Goal: Transaction & Acquisition: Purchase product/service

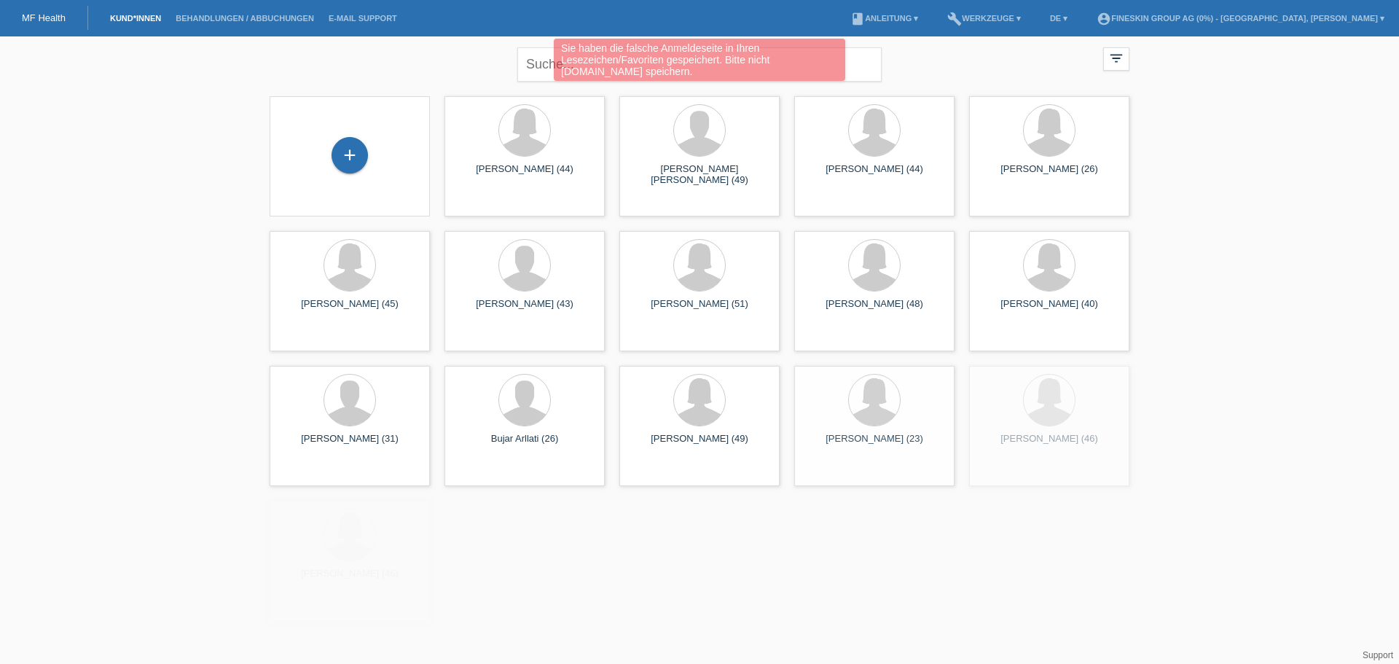
click at [533, 65] on div "Sie haben die falsche Anmeldeseite in Ihren Lesezeichen/Favoriten gespeichert. …" at bounding box center [699, 62] width 839 height 46
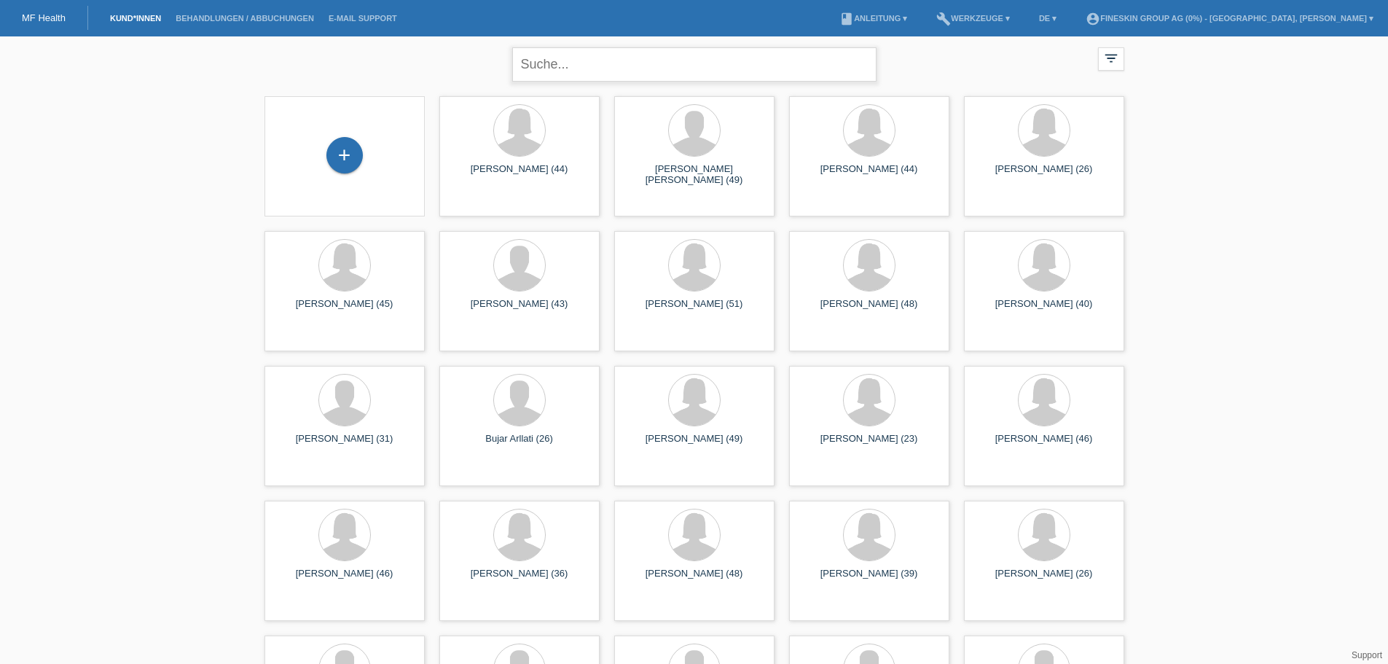
click at [603, 61] on input "text" at bounding box center [694, 64] width 364 height 34
type input "kaiser"
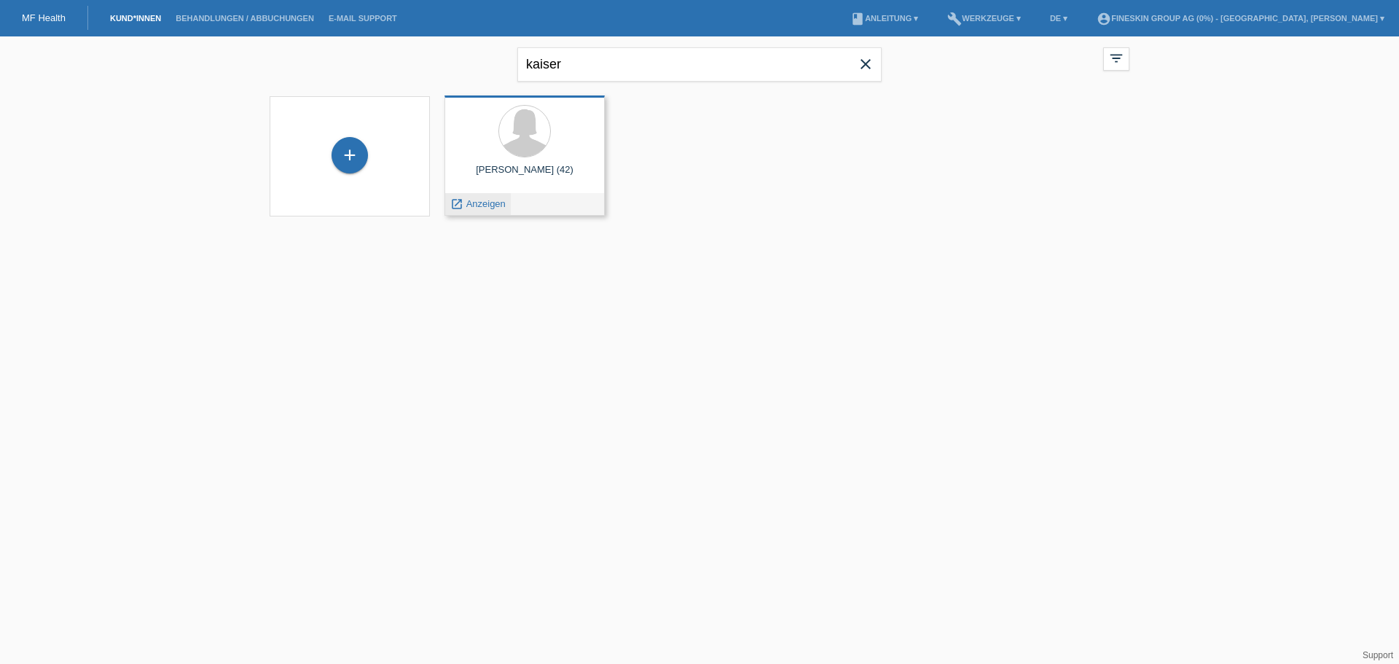
click at [493, 203] on span "Anzeigen" at bounding box center [485, 203] width 39 height 11
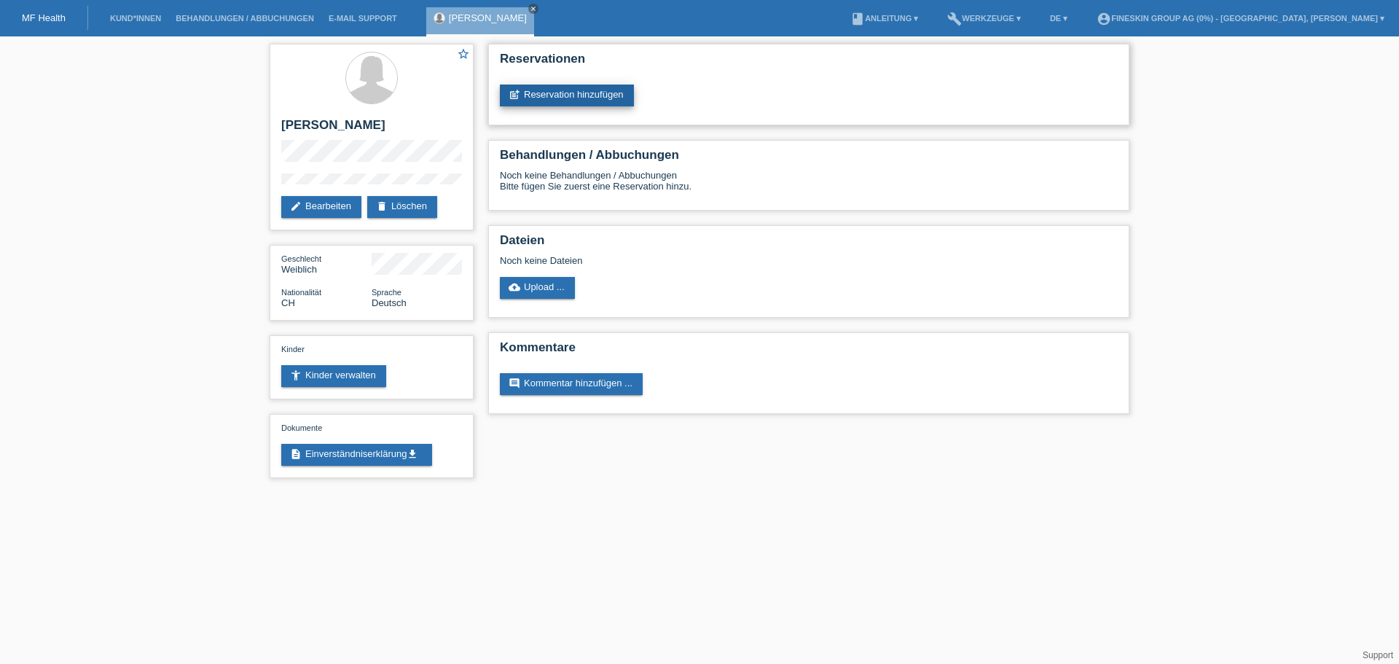
click at [615, 98] on link "post_add Reservation hinzufügen" at bounding box center [567, 96] width 134 height 22
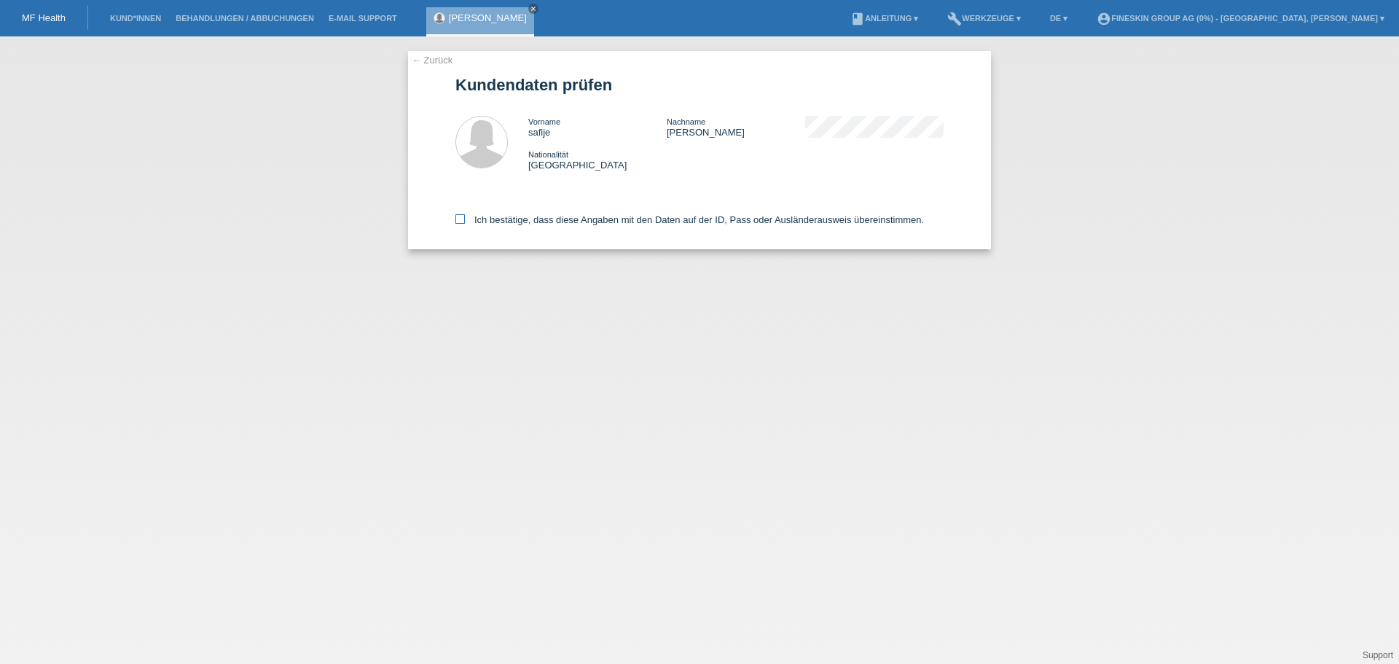
click at [734, 224] on label "Ich bestätige, dass diese Angaben mit den Daten auf der ID, Pass oder Ausländer…" at bounding box center [689, 219] width 468 height 11
click at [465, 224] on input "Ich bestätige, dass diese Angaben mit den Daten auf der ID, Pass oder Ausländer…" at bounding box center [459, 218] width 9 height 9
checkbox input "true"
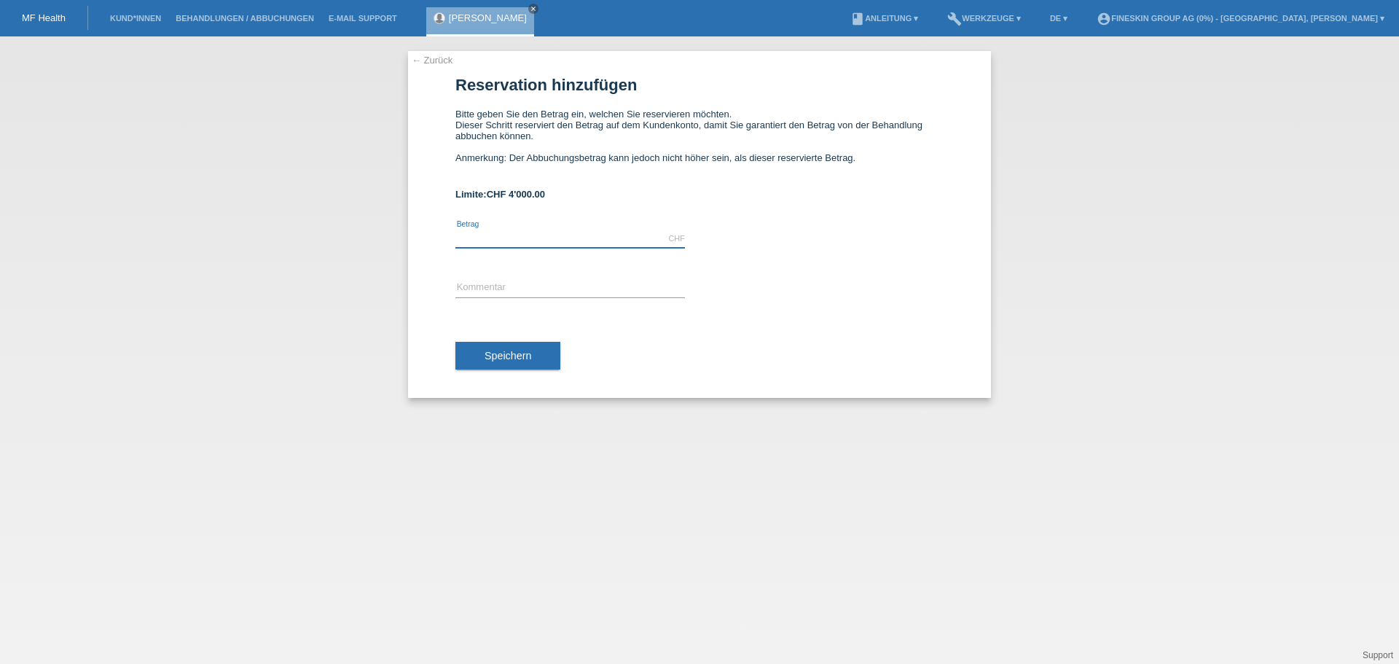
click at [572, 230] on input "text" at bounding box center [569, 238] width 229 height 18
type input "680.00"
type input "GS_PRP_13102025"
click at [540, 362] on button "Speichern" at bounding box center [507, 356] width 105 height 28
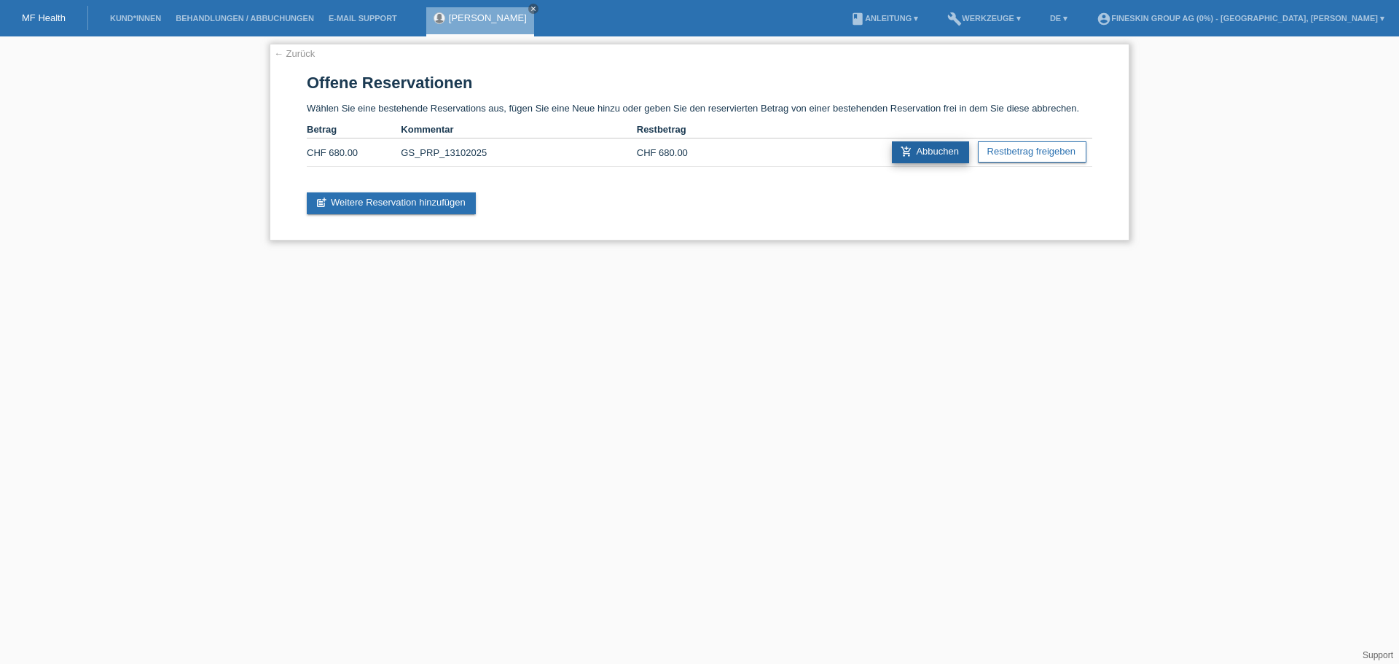
click at [935, 152] on link "add_shopping_cart Abbuchen" at bounding box center [930, 152] width 77 height 22
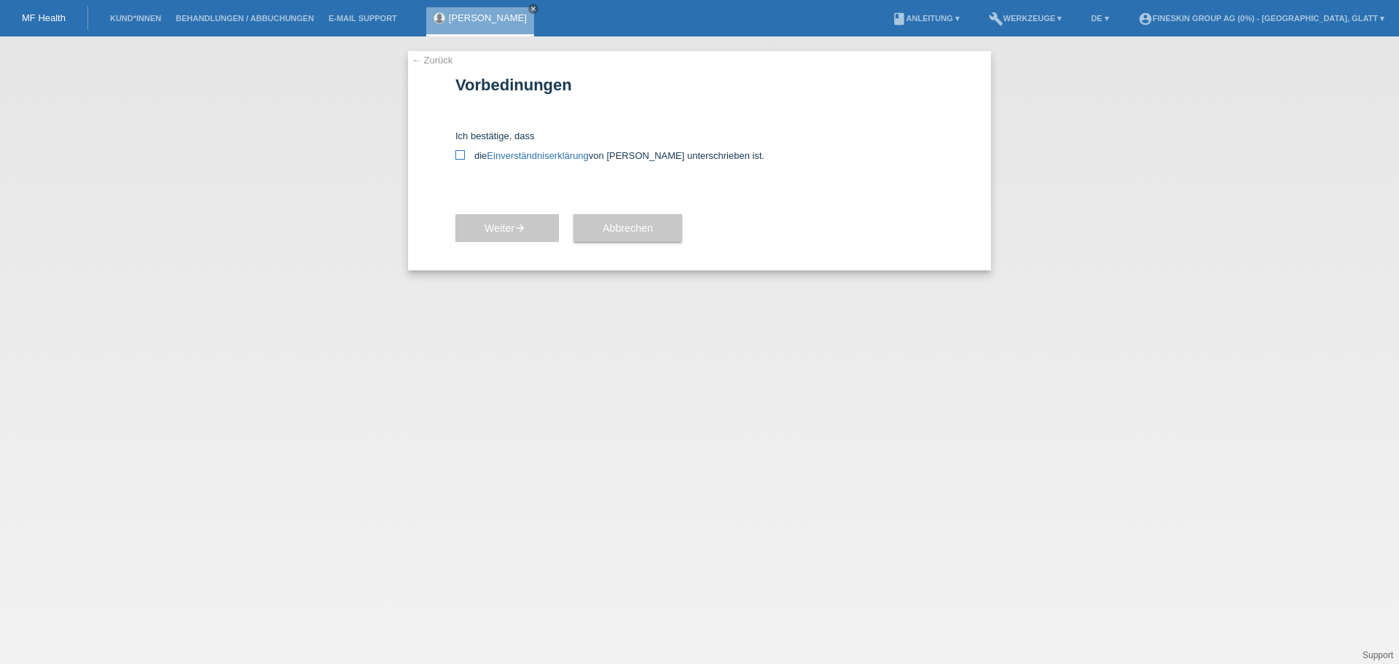
click at [469, 154] on label "die Einverständniserklärung von der Kundin unterschrieben ist." at bounding box center [699, 155] width 488 height 11
click at [465, 154] on input "die Einverständniserklärung von der Kundin unterschrieben ist." at bounding box center [459, 154] width 9 height 9
checkbox input "true"
click at [518, 233] on icon "arrow_forward" at bounding box center [520, 228] width 12 height 12
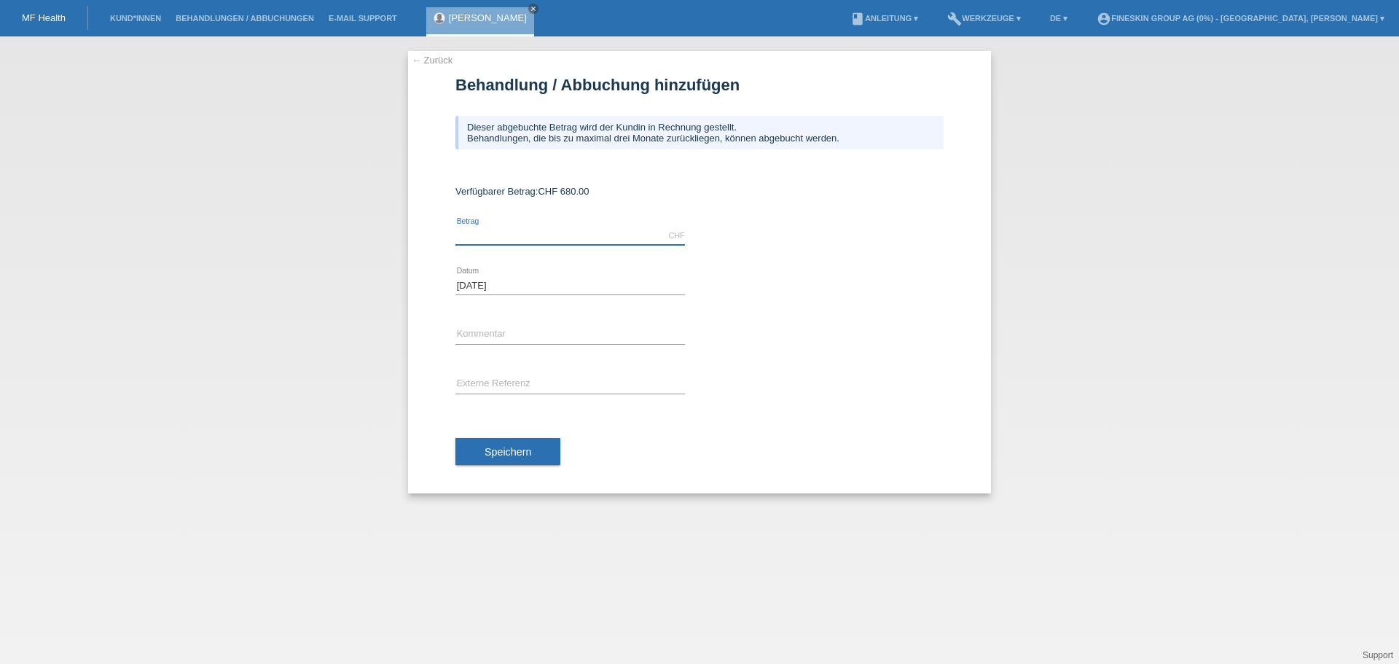
click at [556, 233] on input "text" at bounding box center [569, 236] width 229 height 18
type input "680.00"
click at [529, 325] on div "error Kommentar" at bounding box center [569, 335] width 229 height 50
click at [527, 334] on input "text" at bounding box center [569, 335] width 229 height 18
type input "GS_PRP_13102025"
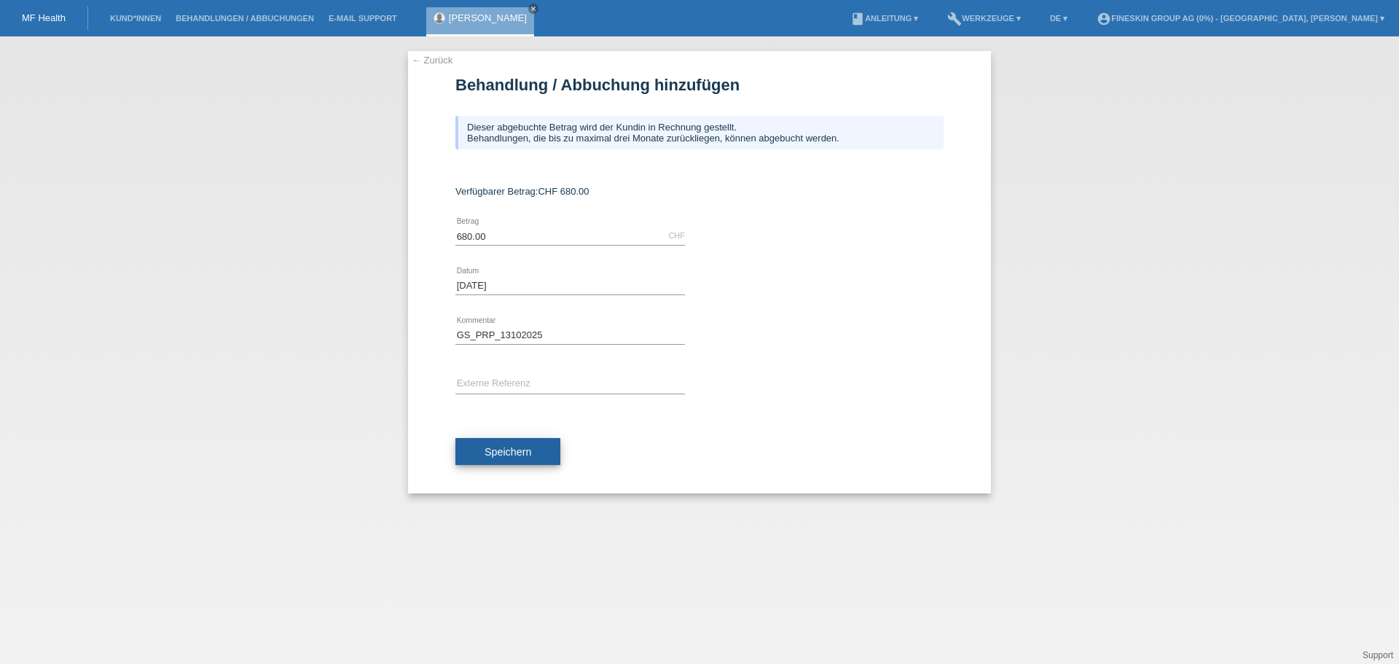
click at [517, 439] on button "Speichern" at bounding box center [507, 452] width 105 height 28
